Goal: Task Accomplishment & Management: Complete application form

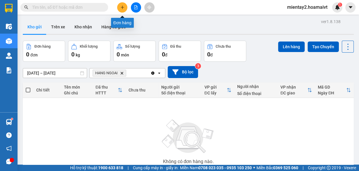
scroll to position [43, 0]
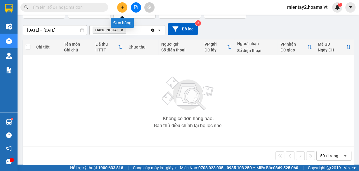
click at [123, 7] on icon "plus" at bounding box center [122, 7] width 4 height 4
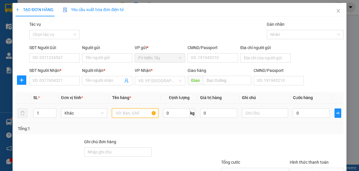
click at [133, 111] on input "text" at bounding box center [135, 112] width 46 height 9
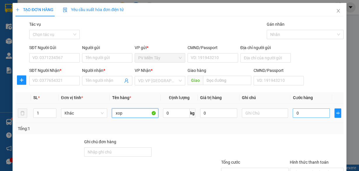
type input "xop"
click at [301, 111] on input "0" at bounding box center [310, 112] width 37 height 9
type input "4"
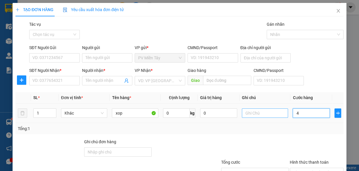
type input "40"
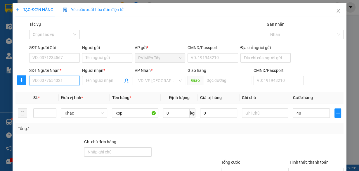
type input "40.000"
click at [49, 80] on input "SĐT Người Nhận *" at bounding box center [54, 80] width 50 height 9
type input "0773018435"
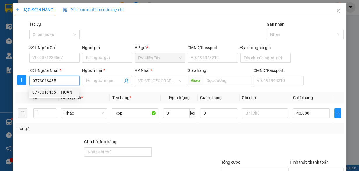
click at [48, 93] on div "0773018435 - THUẬN" at bounding box center [53, 92] width 43 height 6
type input "0398897479 bay [STREET_ADDRESS]"
type input "THUẬN"
type input "CAI MEP"
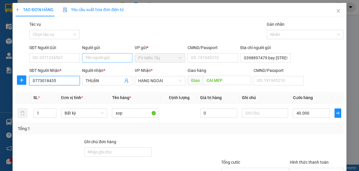
type input "0773018435"
click at [106, 57] on input "Người gửi" at bounding box center [107, 57] width 50 height 9
type input "tx lien"
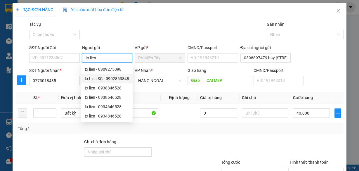
click at [105, 76] on div "tx Lien SG - 0902863848" at bounding box center [107, 78] width 44 height 6
type input "0902863848"
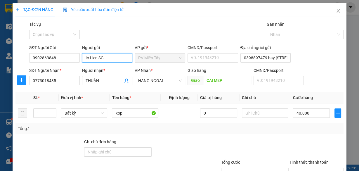
type input "tx Lien SG"
click at [234, 134] on div "Transit Pickup Surcharge Ids Transit Deliver Surcharge Ids Transit Deliver Surc…" at bounding box center [179, 112] width 328 height 183
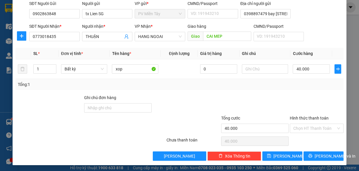
scroll to position [44, 0]
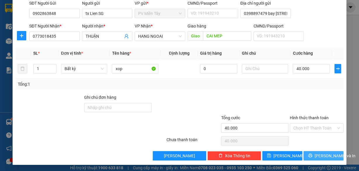
click at [320, 153] on span "[PERSON_NAME] và In" at bounding box center [334, 155] width 41 height 6
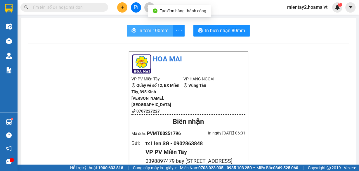
click at [139, 29] on span "In tem 100mm" at bounding box center [153, 30] width 30 height 7
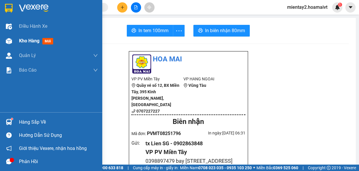
click at [33, 42] on span "Kho hàng" at bounding box center [29, 41] width 20 height 6
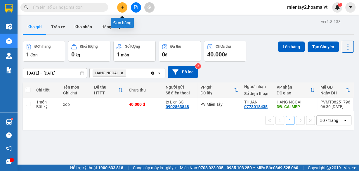
click at [123, 4] on button at bounding box center [122, 7] width 10 height 10
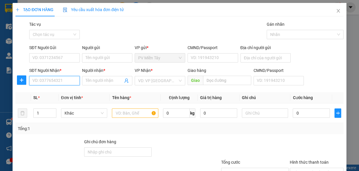
click at [55, 81] on input "SĐT Người Nhận *" at bounding box center [54, 80] width 50 height 9
type input "09721114"
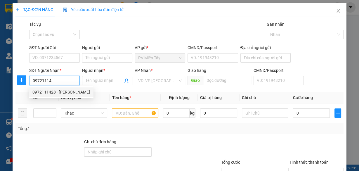
click at [48, 90] on div "0972111428 - [PERSON_NAME]" at bounding box center [60, 92] width 57 height 6
type input "0975116206 [PERSON_NAME]"
type input "0972111428"
type input "[PERSON_NAME]"
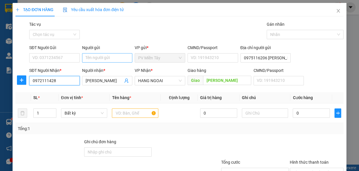
type input "0972111428"
click at [95, 57] on input "Người gửi" at bounding box center [107, 57] width 50 height 9
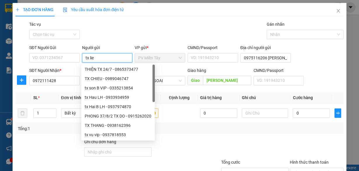
type input "tx lien"
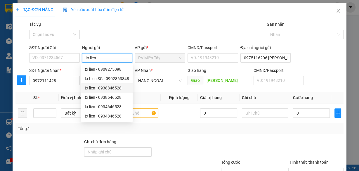
click at [107, 88] on div "tx lien - 0938846528" at bounding box center [107, 88] width 44 height 6
type input "0938846528"
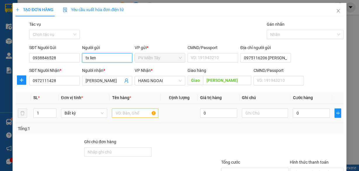
type input "tx lien"
click at [132, 114] on input "text" at bounding box center [135, 112] width 46 height 9
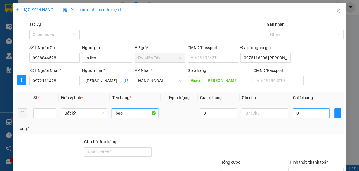
type input "bao"
click at [305, 115] on input "0" at bounding box center [310, 112] width 37 height 9
type input "7"
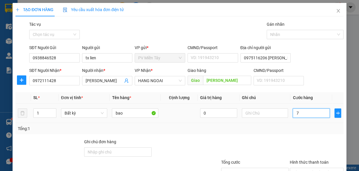
type input "70"
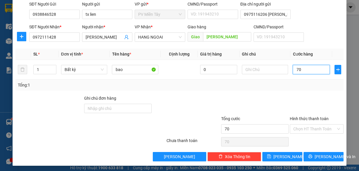
scroll to position [44, 0]
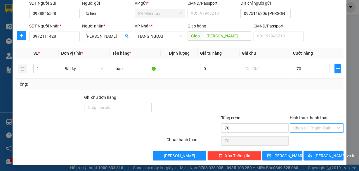
type input "70.000"
click at [317, 127] on input "Hình thức thanh toán" at bounding box center [314, 127] width 43 height 9
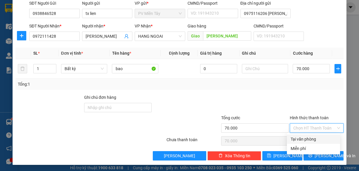
click at [317, 138] on div "Tại văn phòng" at bounding box center [313, 139] width 46 height 6
type input "0"
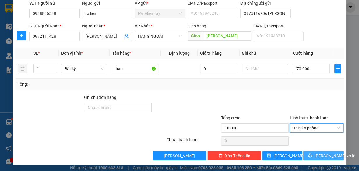
click at [317, 154] on span "[PERSON_NAME] và In" at bounding box center [334, 155] width 41 height 6
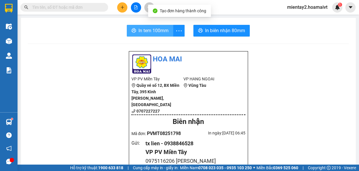
click at [149, 28] on span "In tem 100mm" at bounding box center [153, 30] width 30 height 7
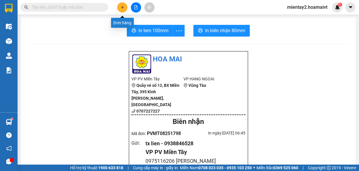
click at [122, 7] on icon "plus" at bounding box center [122, 7] width 4 height 4
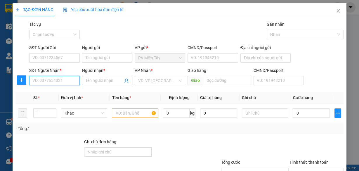
click at [59, 80] on input "SĐT Người Nhận *" at bounding box center [54, 80] width 50 height 9
click at [55, 90] on div "0347215813 - huy" at bounding box center [53, 92] width 43 height 6
type input "0347215813"
type input "huy"
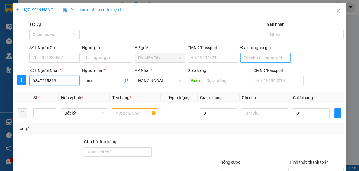
type input "0347215813"
click at [273, 56] on input "Địa chỉ người gửi" at bounding box center [265, 57] width 50 height 9
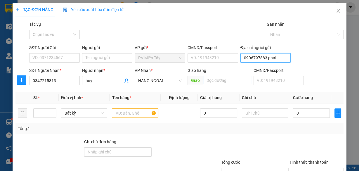
type input "0906797883 phat"
click at [233, 83] on input "text" at bounding box center [227, 80] width 48 height 9
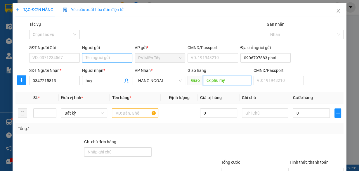
type input "cx phu my"
click at [110, 56] on input "Người gửi" at bounding box center [107, 57] width 50 height 9
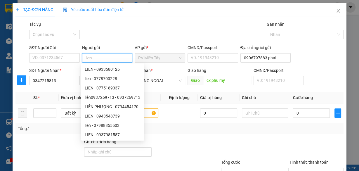
click at [108, 59] on input "lien" at bounding box center [107, 57] width 50 height 9
type input "tx lien"
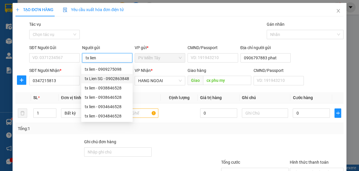
click at [111, 77] on div "tx Lien SG - 0902863848" at bounding box center [107, 78] width 44 height 6
type input "0902863848"
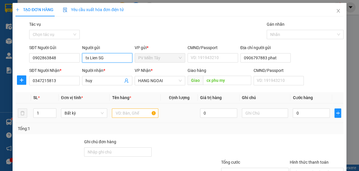
type input "tx Lien SG"
click at [132, 113] on input "text" at bounding box center [135, 112] width 46 height 9
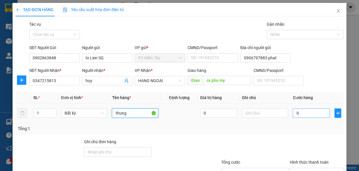
type input "thung"
click at [301, 111] on input "0" at bounding box center [310, 112] width 37 height 9
type input "4"
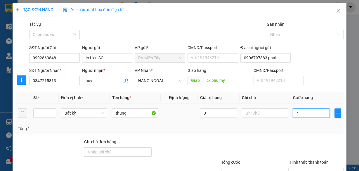
type input "40"
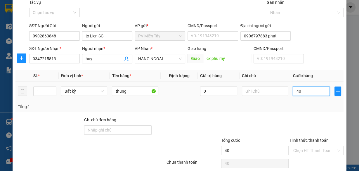
scroll to position [44, 0]
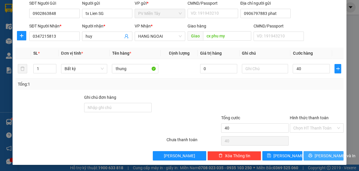
type input "40.000"
click at [323, 155] on span "[PERSON_NAME] và In" at bounding box center [334, 155] width 41 height 6
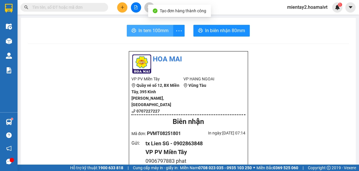
click at [135, 25] on button "In tem 100mm" at bounding box center [150, 31] width 46 height 12
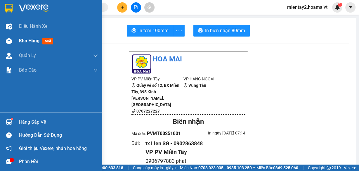
click at [20, 40] on span "Kho hàng" at bounding box center [29, 41] width 20 height 6
